Goal: Task Accomplishment & Management: Use online tool/utility

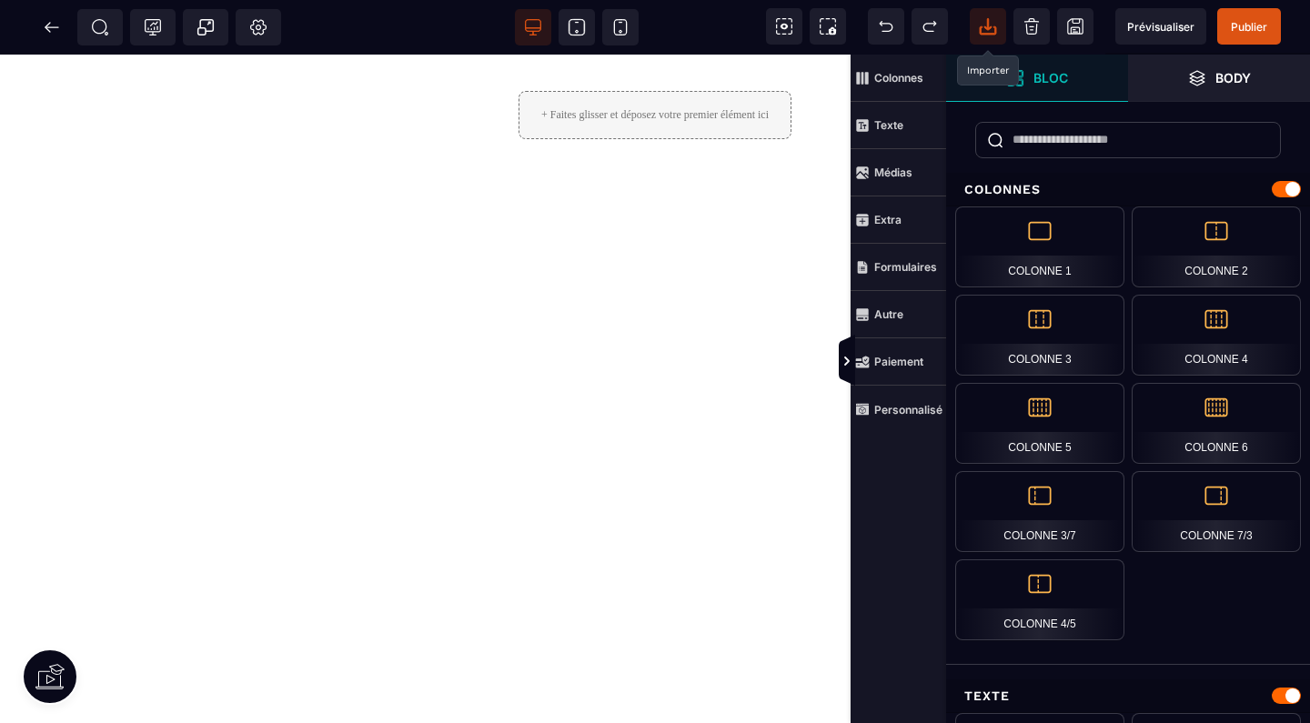
click at [982, 31] on icon at bounding box center [988, 26] width 18 height 18
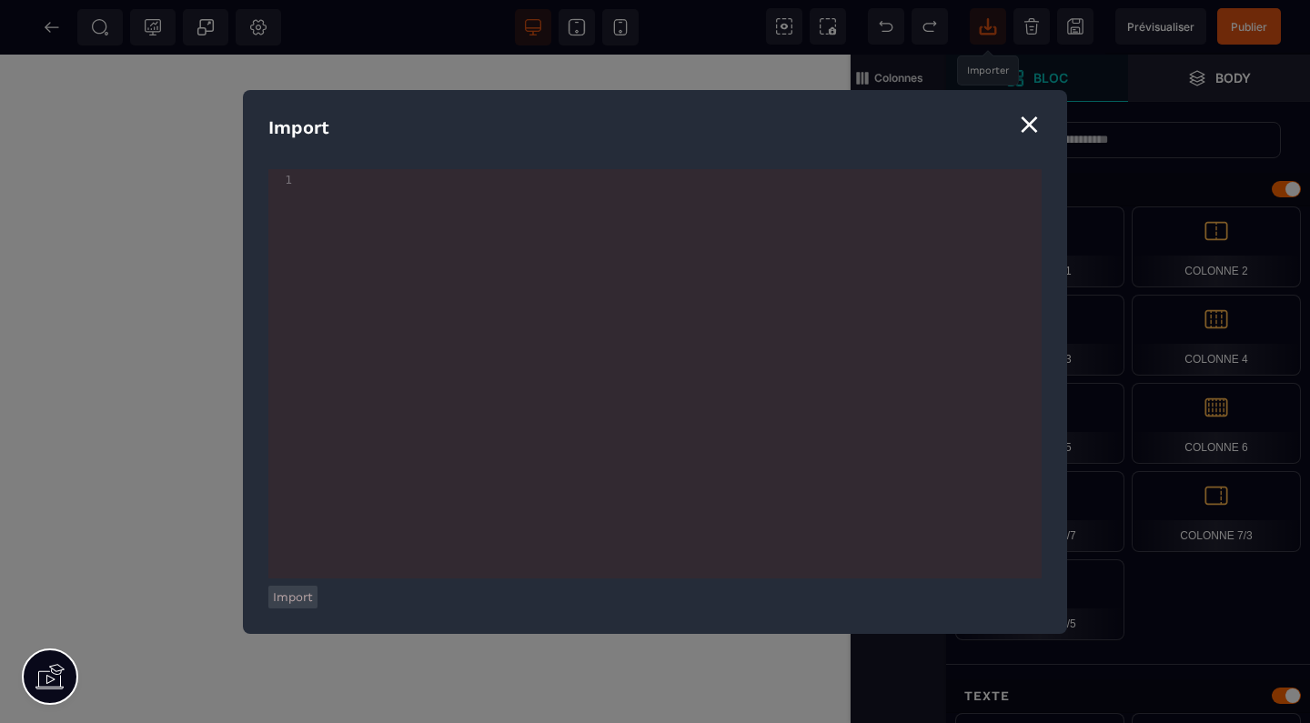
click at [1034, 133] on div "⨯" at bounding box center [1029, 123] width 25 height 35
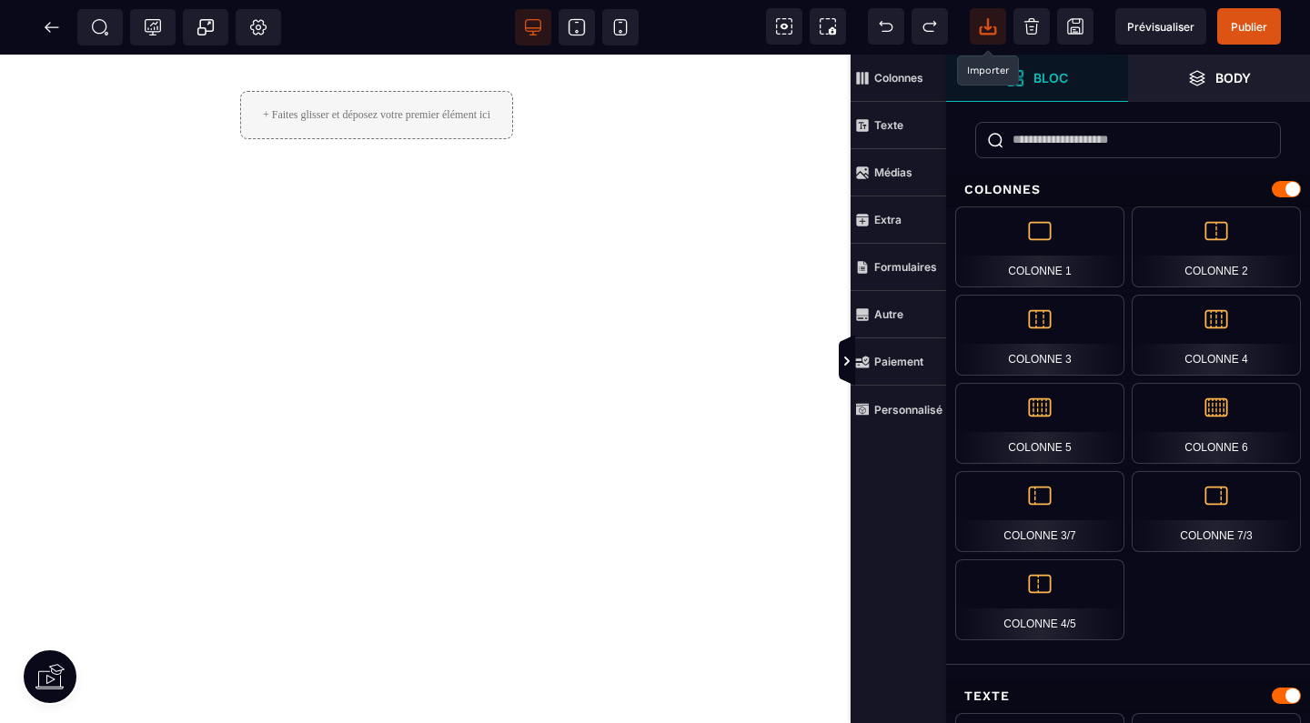
scroll to position [0, 298]
click at [54, 22] on icon at bounding box center [52, 27] width 18 height 18
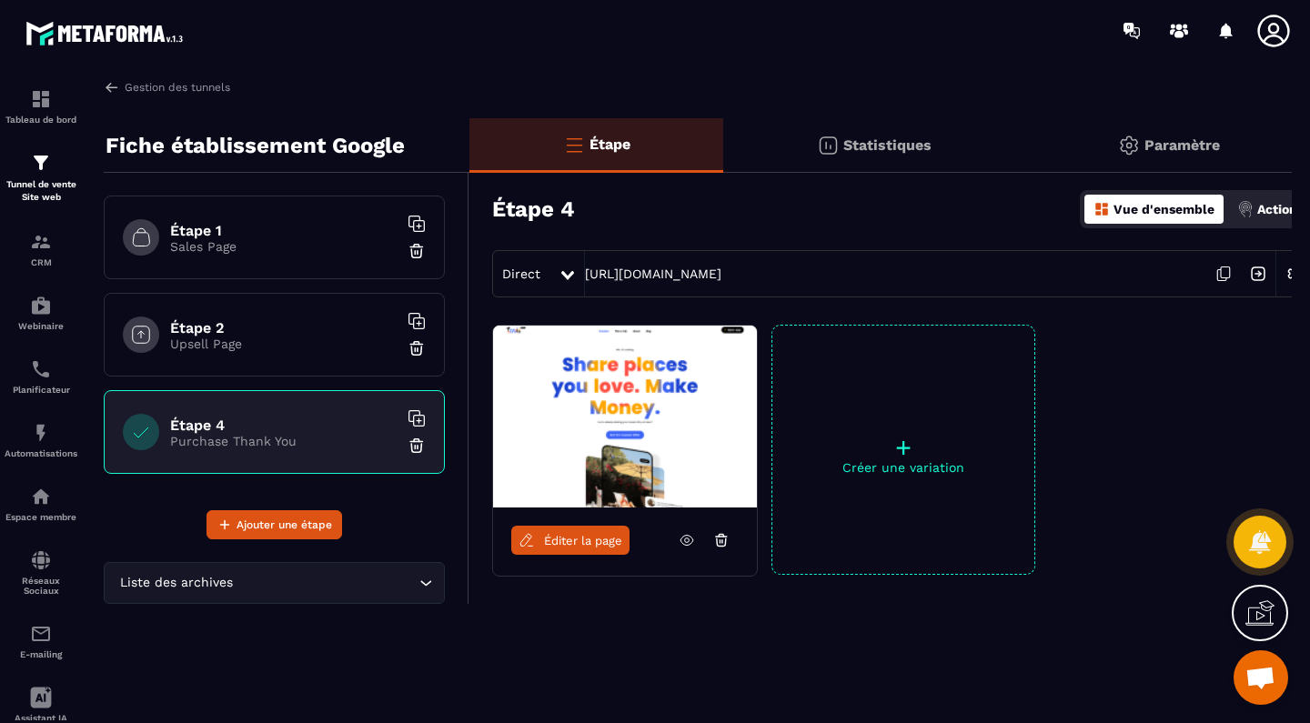
click at [227, 237] on h6 "Étape 1" at bounding box center [283, 230] width 227 height 17
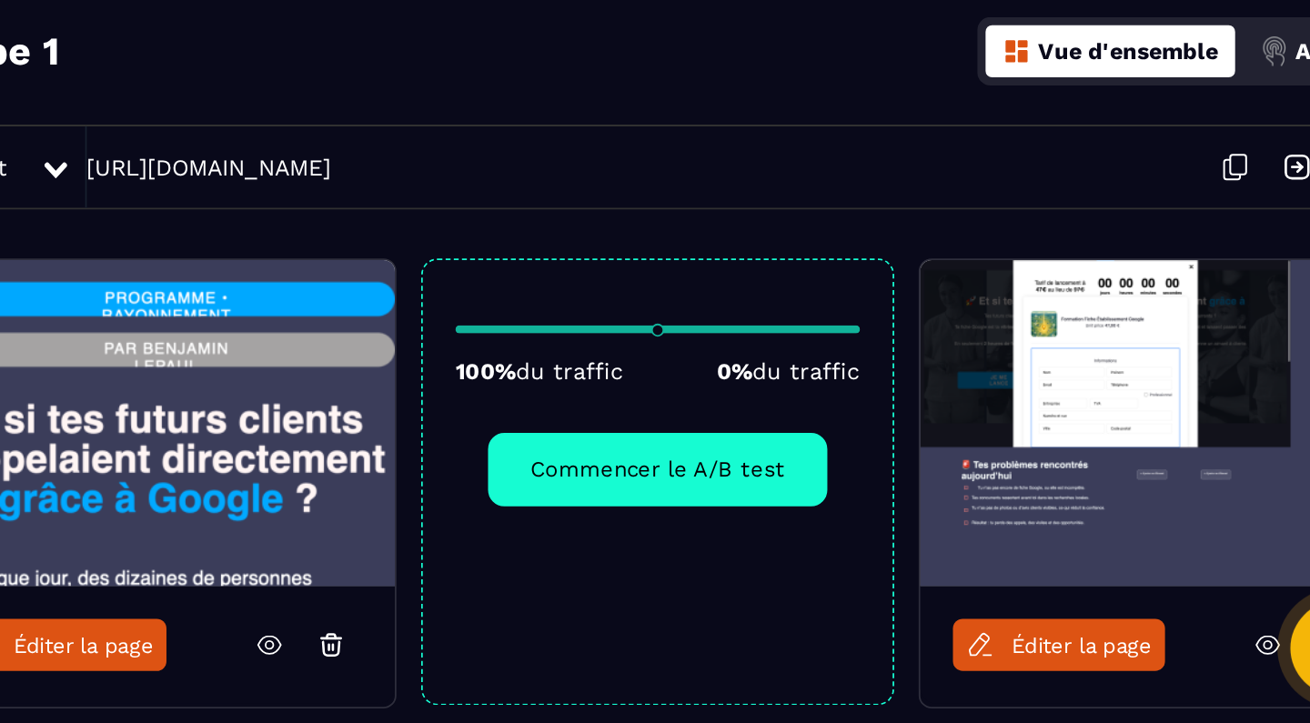
scroll to position [0, 23]
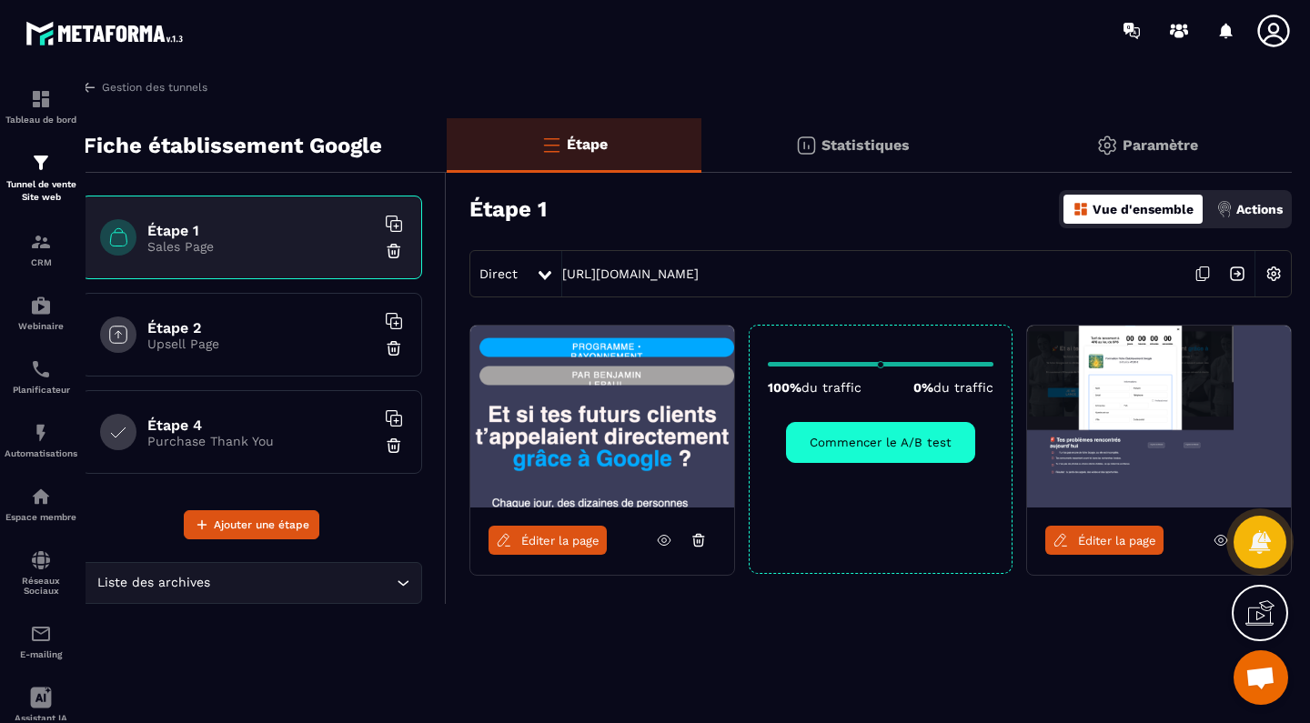
click at [1164, 400] on img at bounding box center [1159, 417] width 264 height 182
click at [1117, 536] on span "Éditer la page" at bounding box center [1117, 541] width 78 height 14
